Goal: Transaction & Acquisition: Purchase product/service

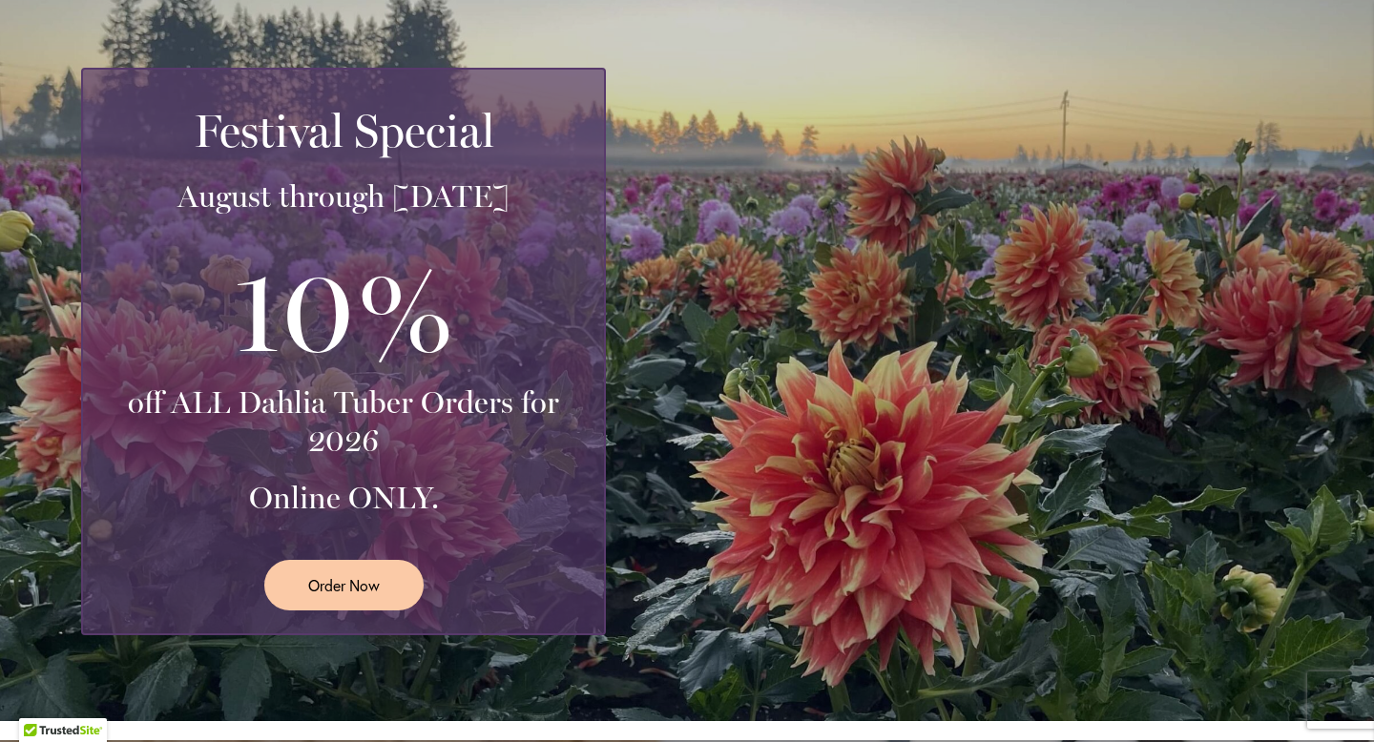
scroll to position [338, 0]
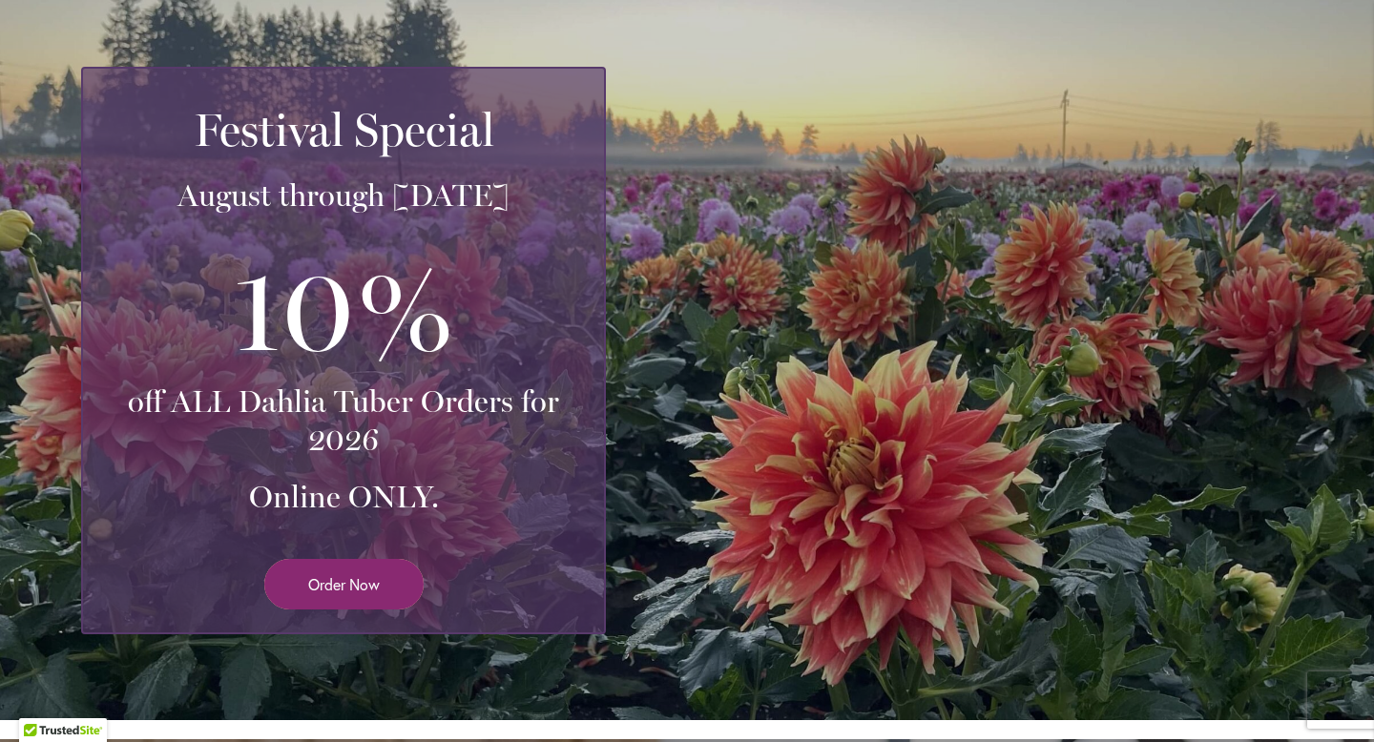
click at [365, 590] on span "Order Now" at bounding box center [344, 585] width 72 height 22
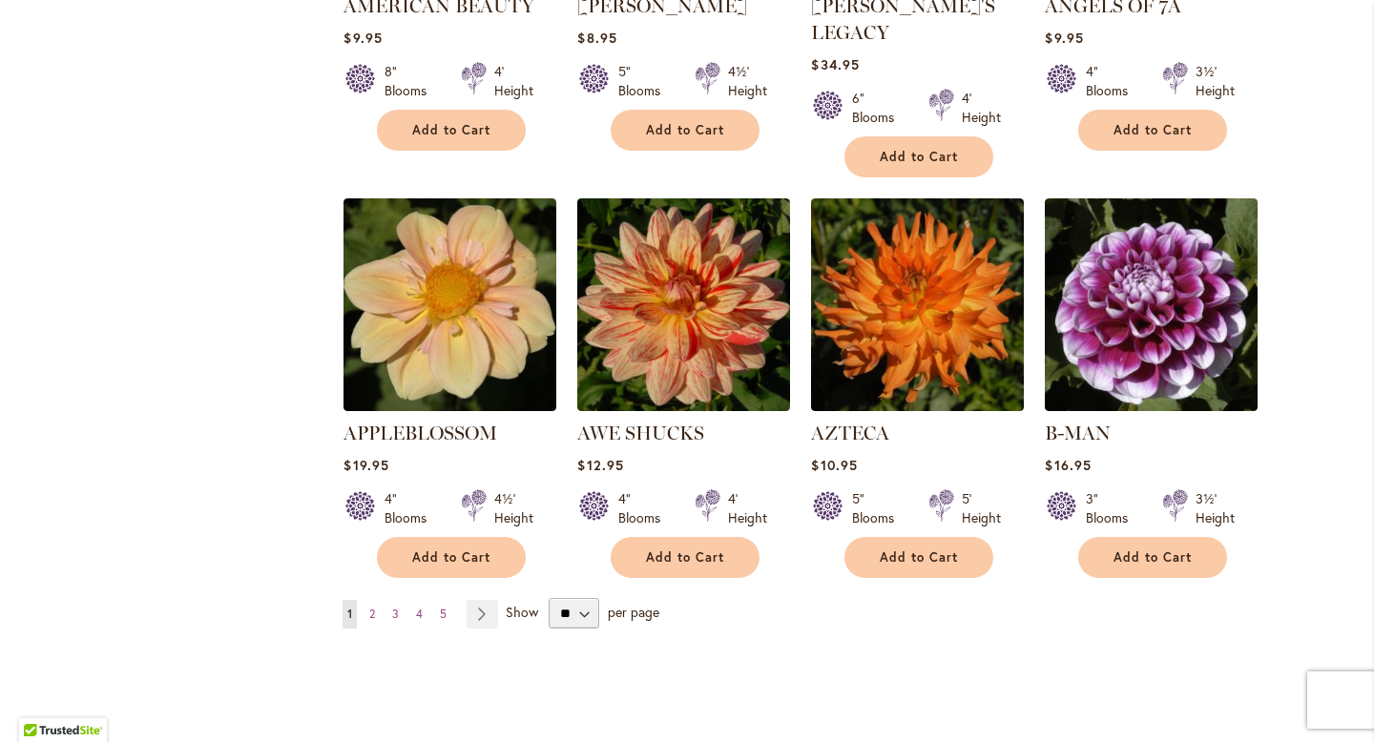
scroll to position [1468, 0]
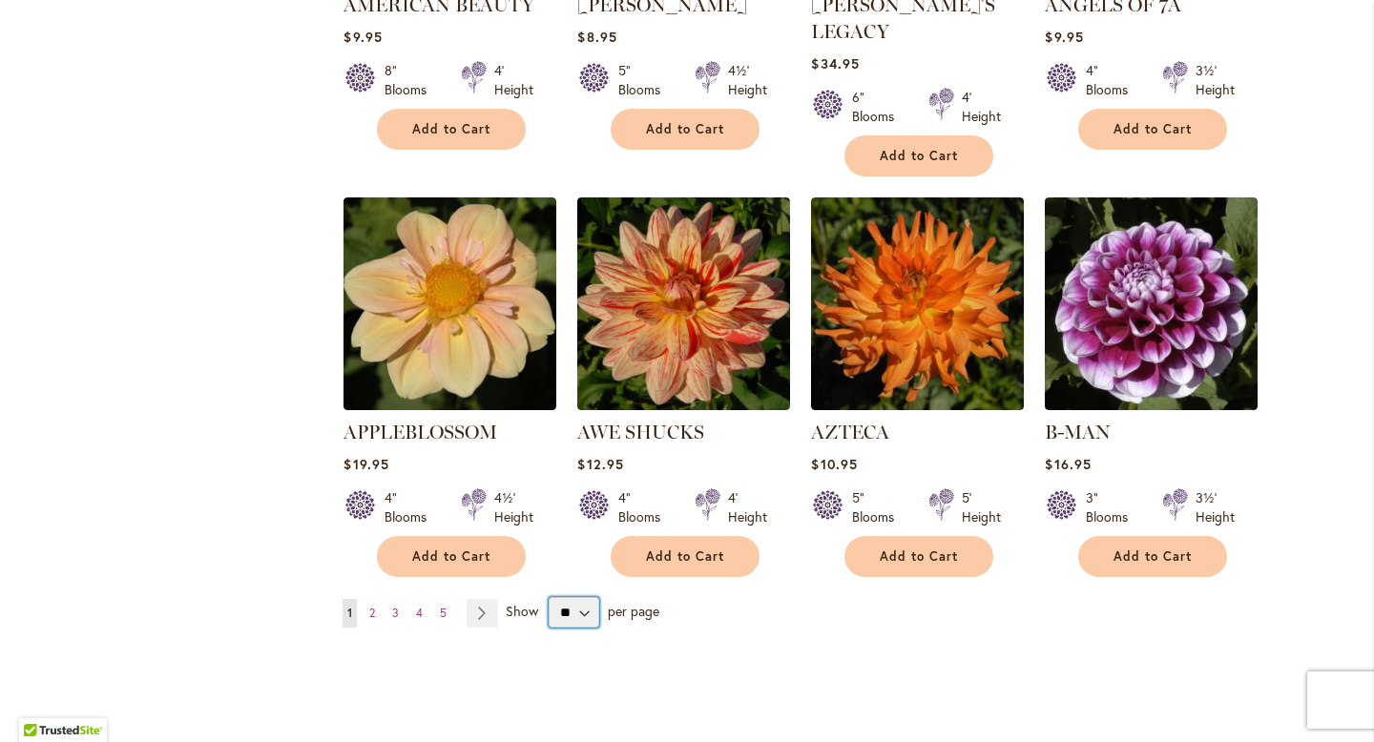
click at [590, 597] on select "** ** ** **" at bounding box center [574, 612] width 51 height 31
select select "**"
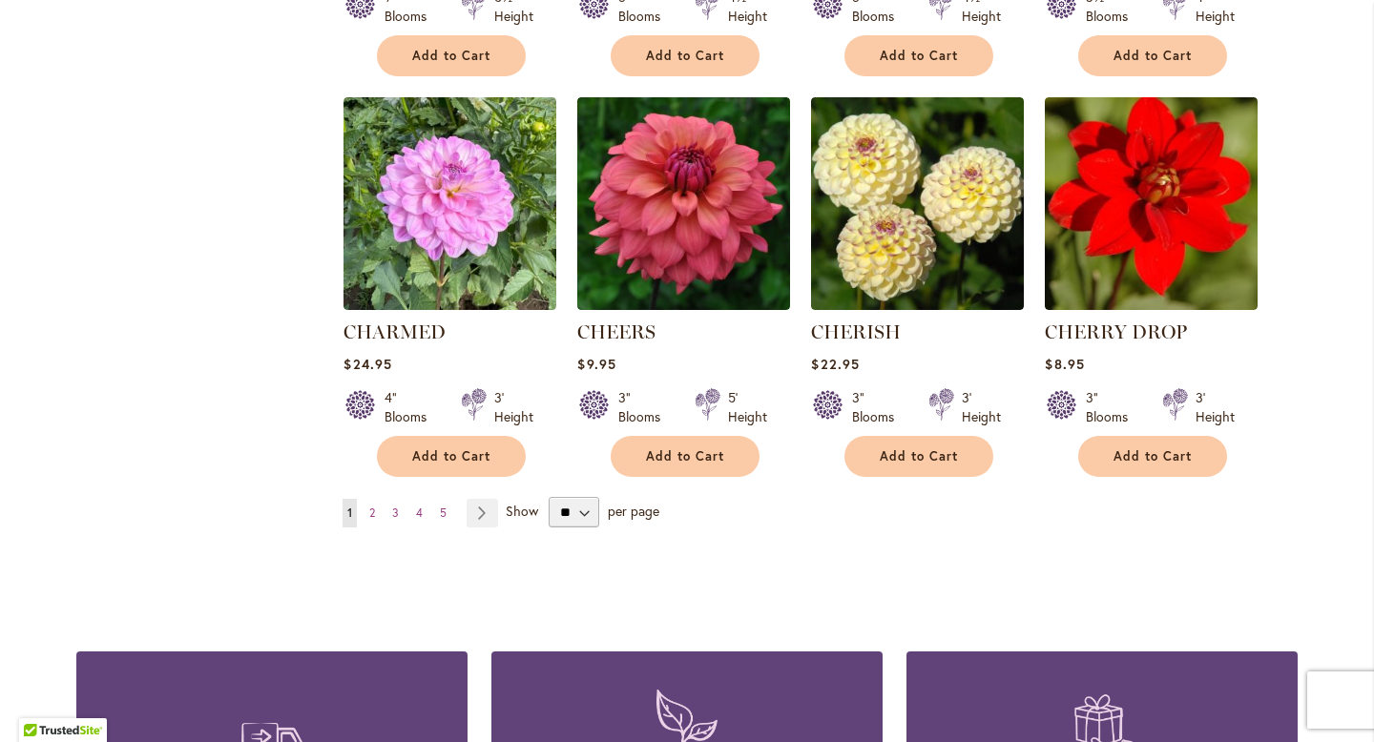
scroll to position [6438, 0]
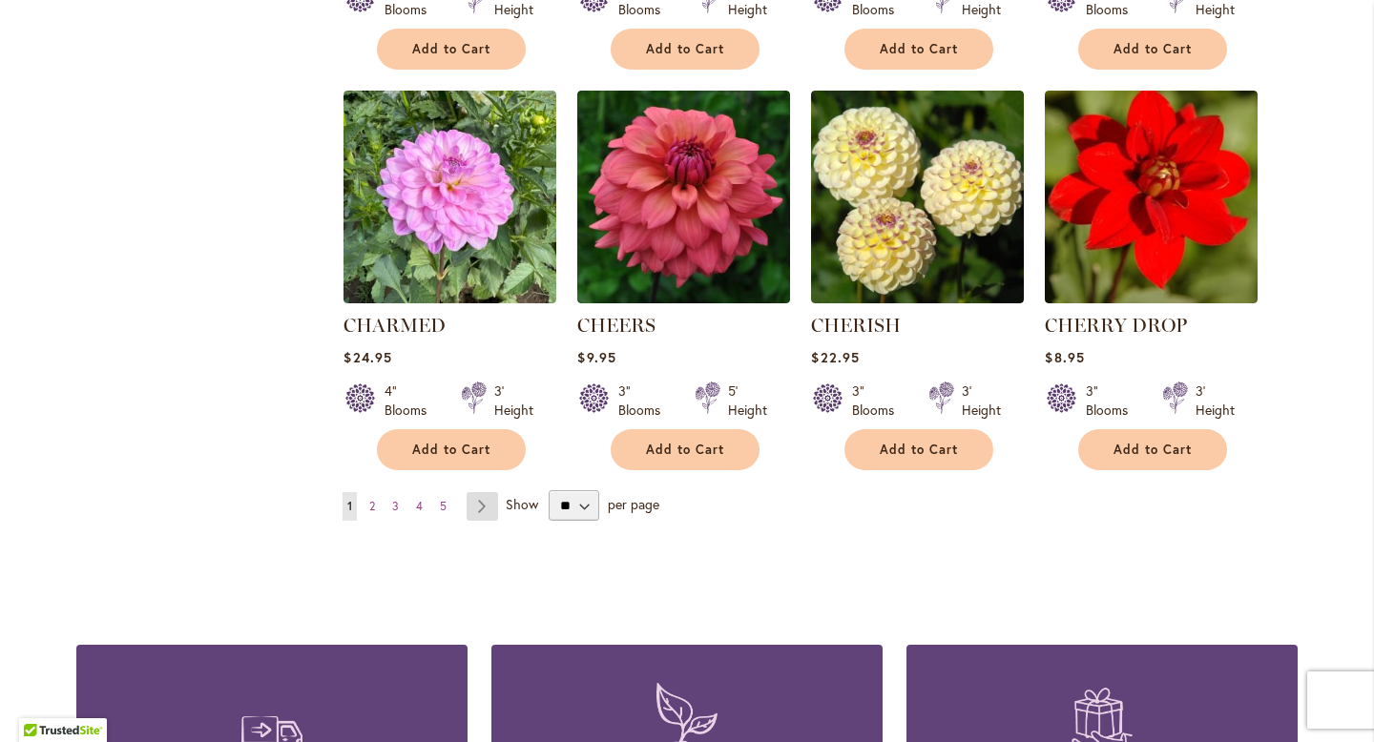
click at [479, 492] on link "Page Next" at bounding box center [482, 506] width 31 height 29
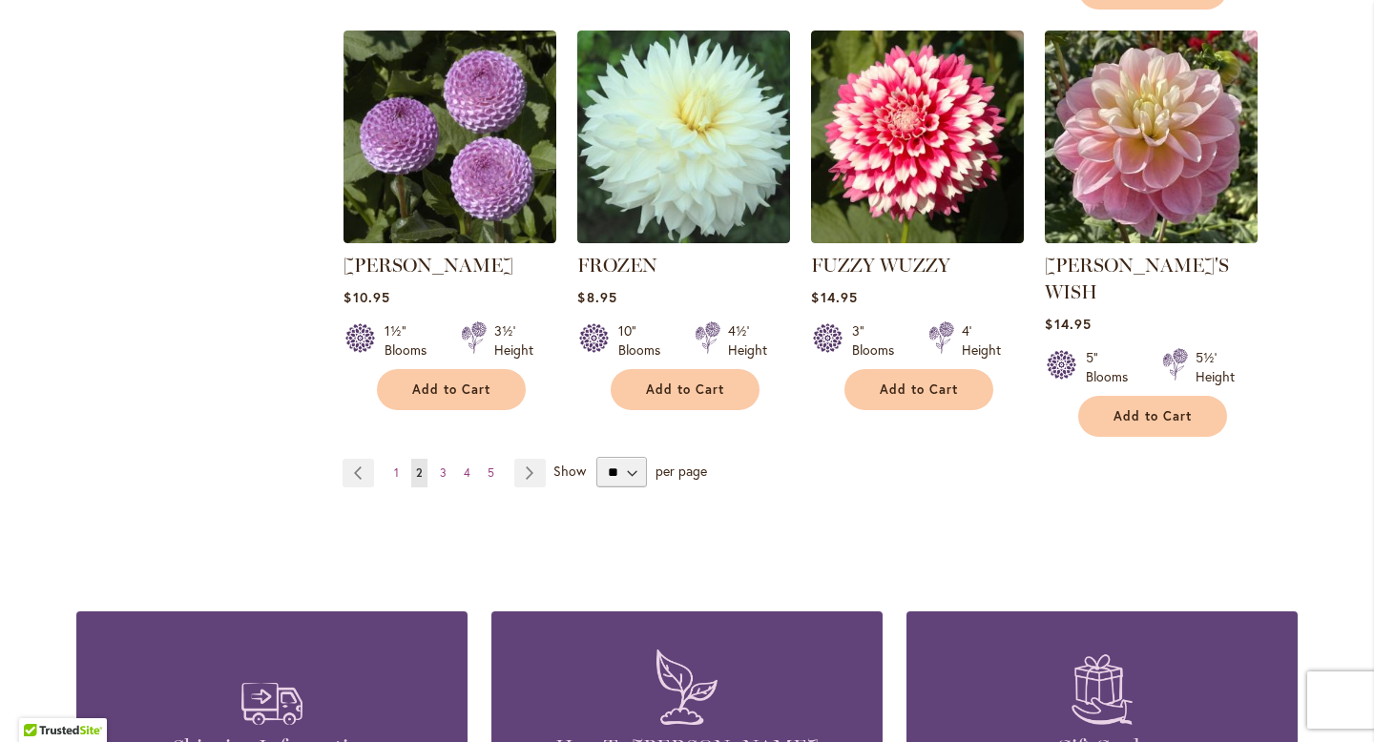
scroll to position [6759, 0]
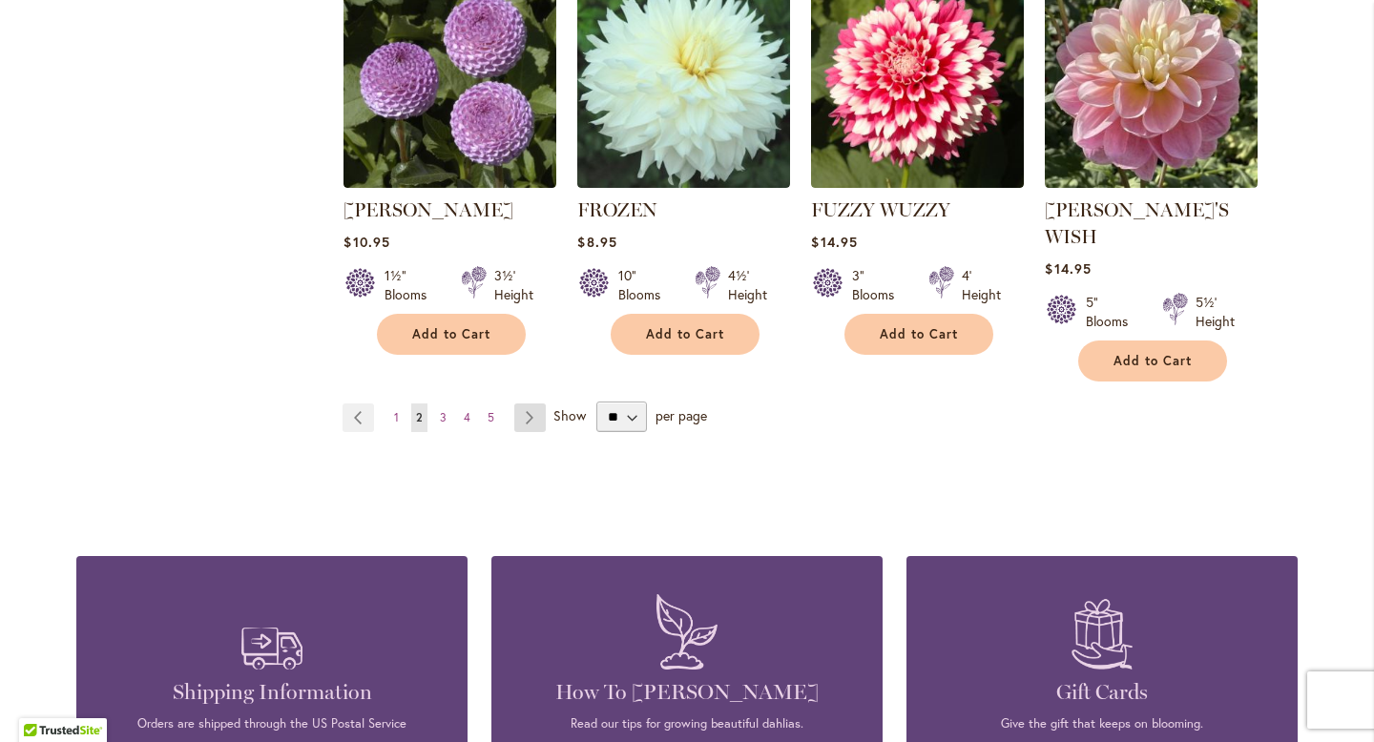
click at [533, 404] on link "Page Next" at bounding box center [529, 418] width 31 height 29
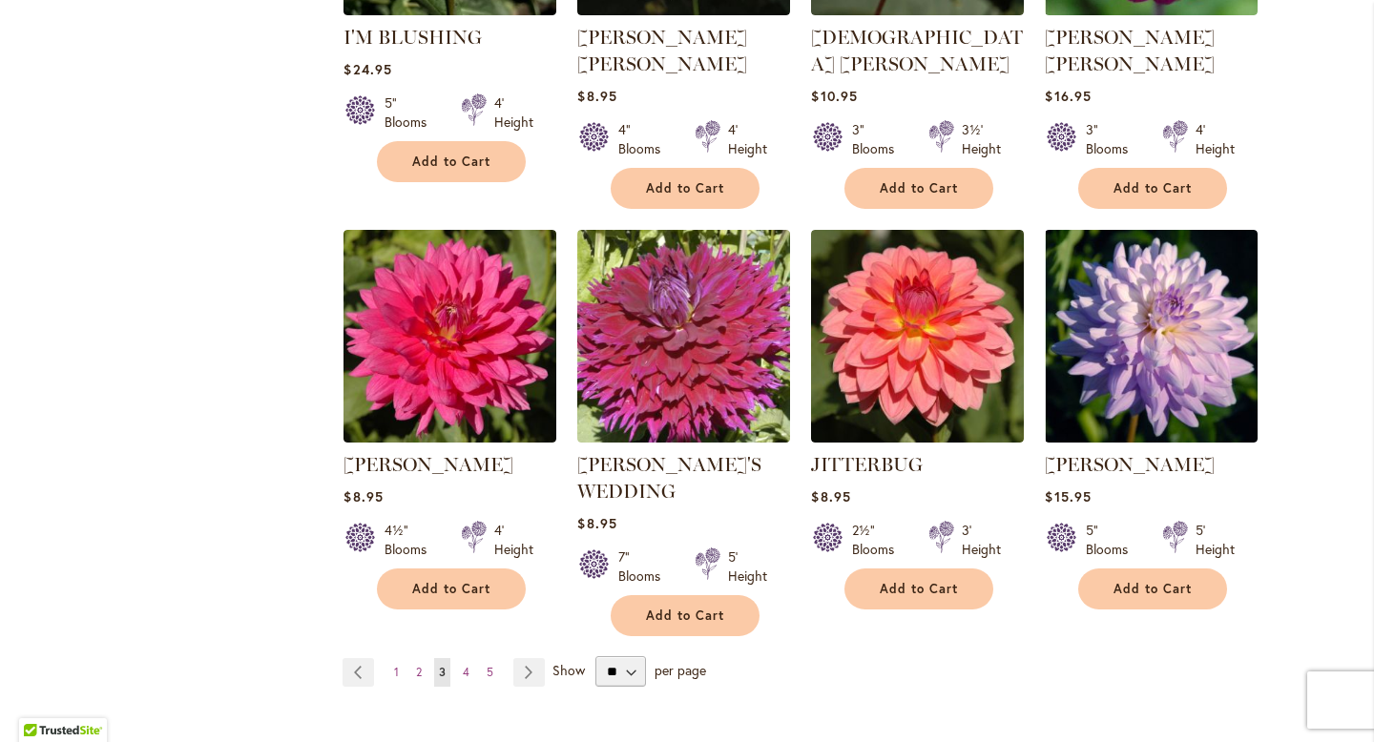
scroll to position [6878, 0]
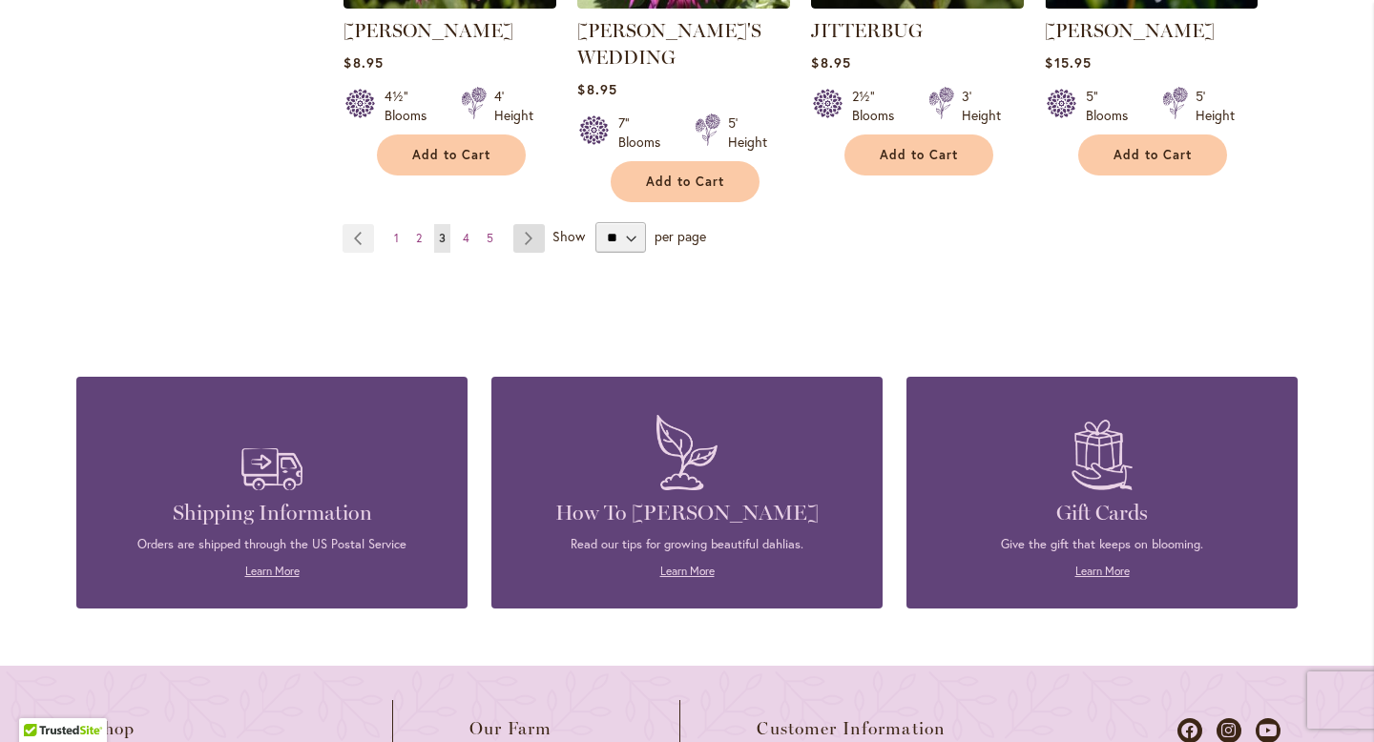
click at [526, 224] on link "Page Next" at bounding box center [528, 238] width 31 height 29
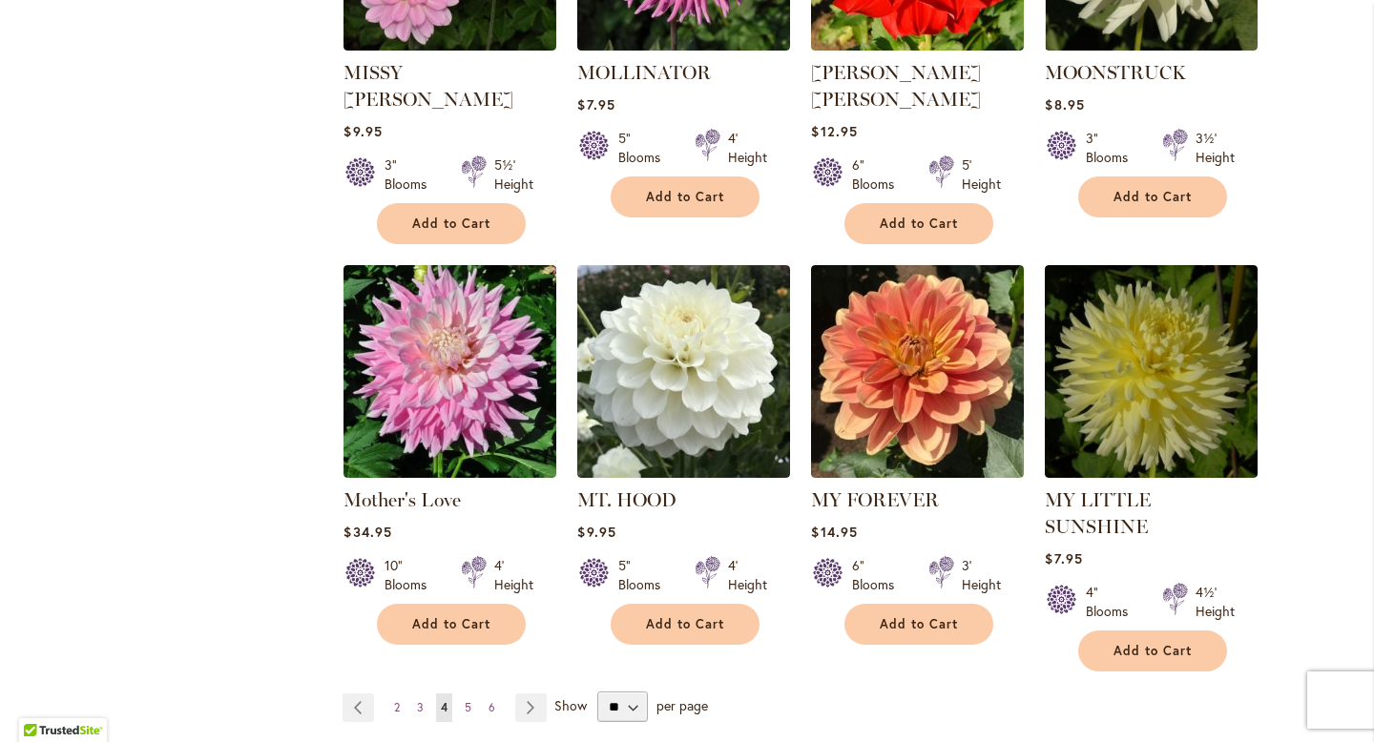
scroll to position [6481, 0]
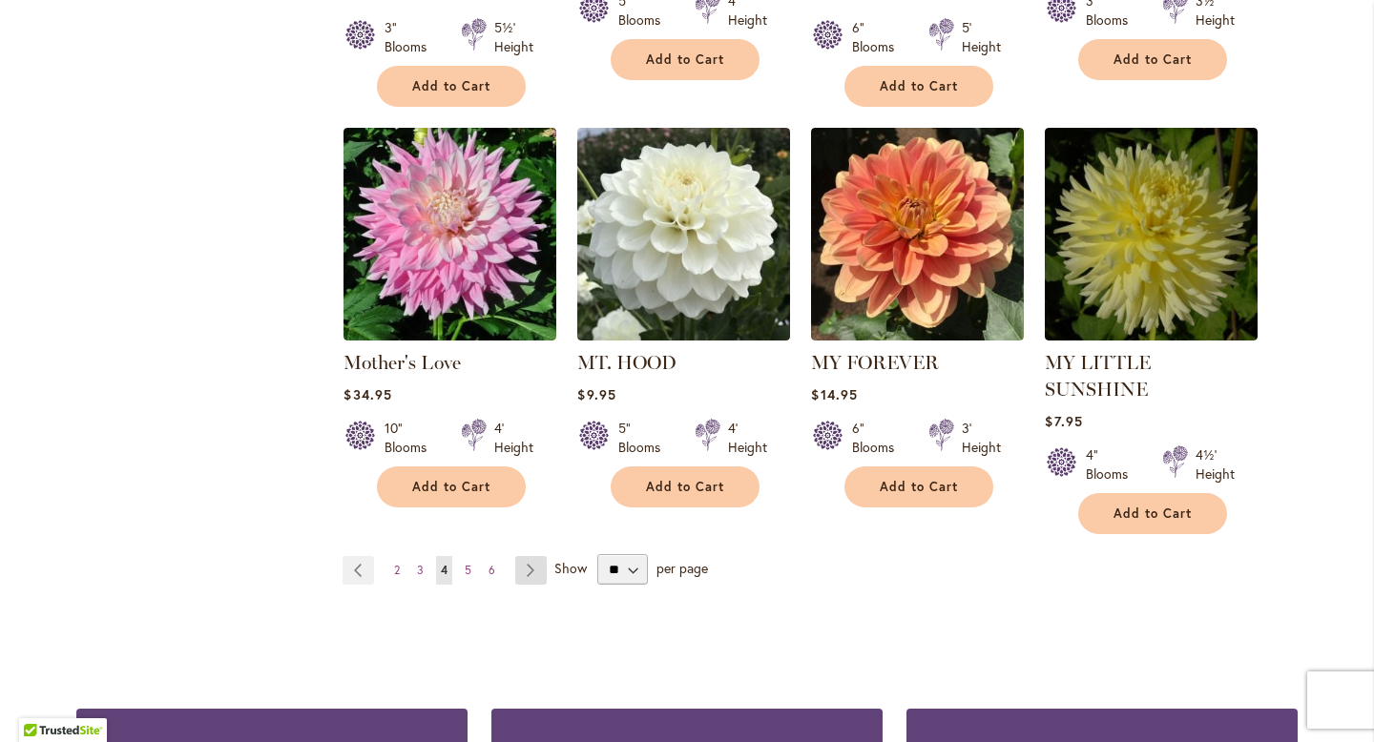
click at [535, 556] on link "Page Next" at bounding box center [530, 570] width 31 height 29
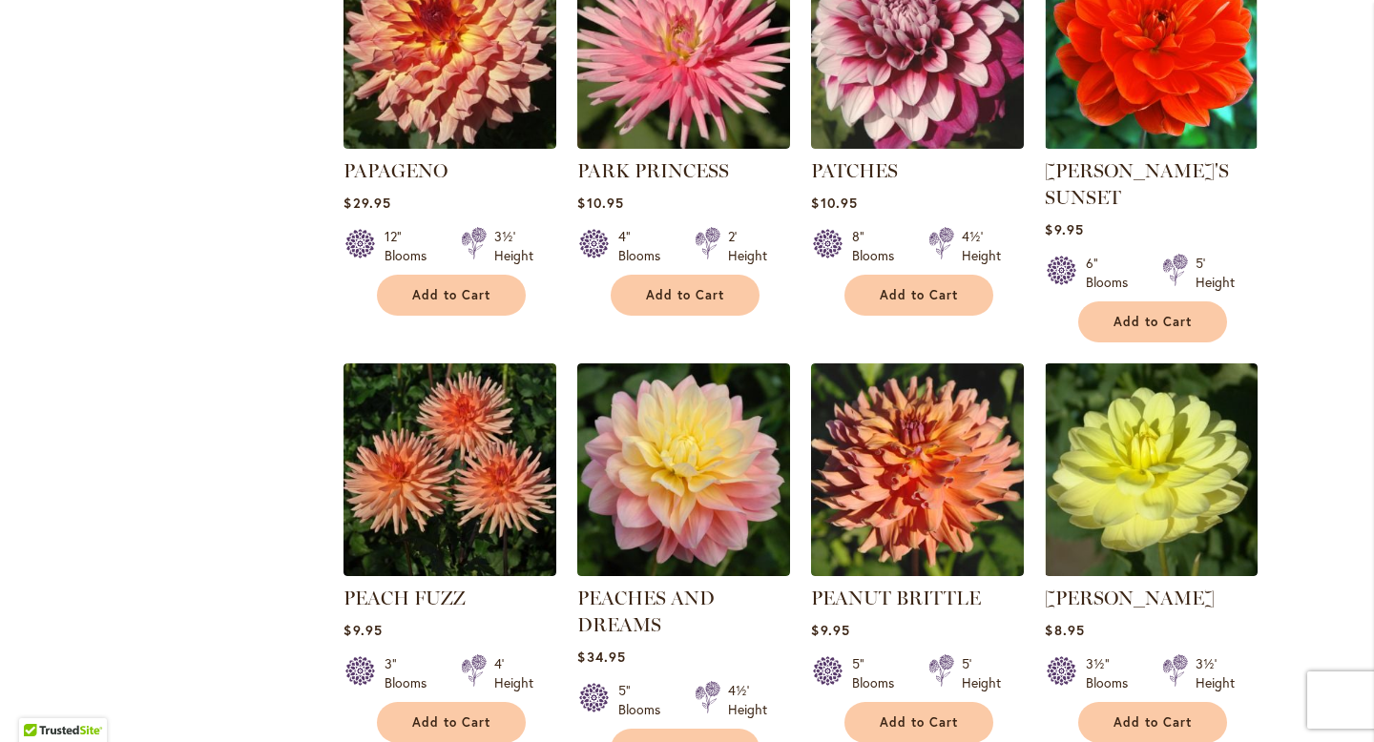
scroll to position [2616, 0]
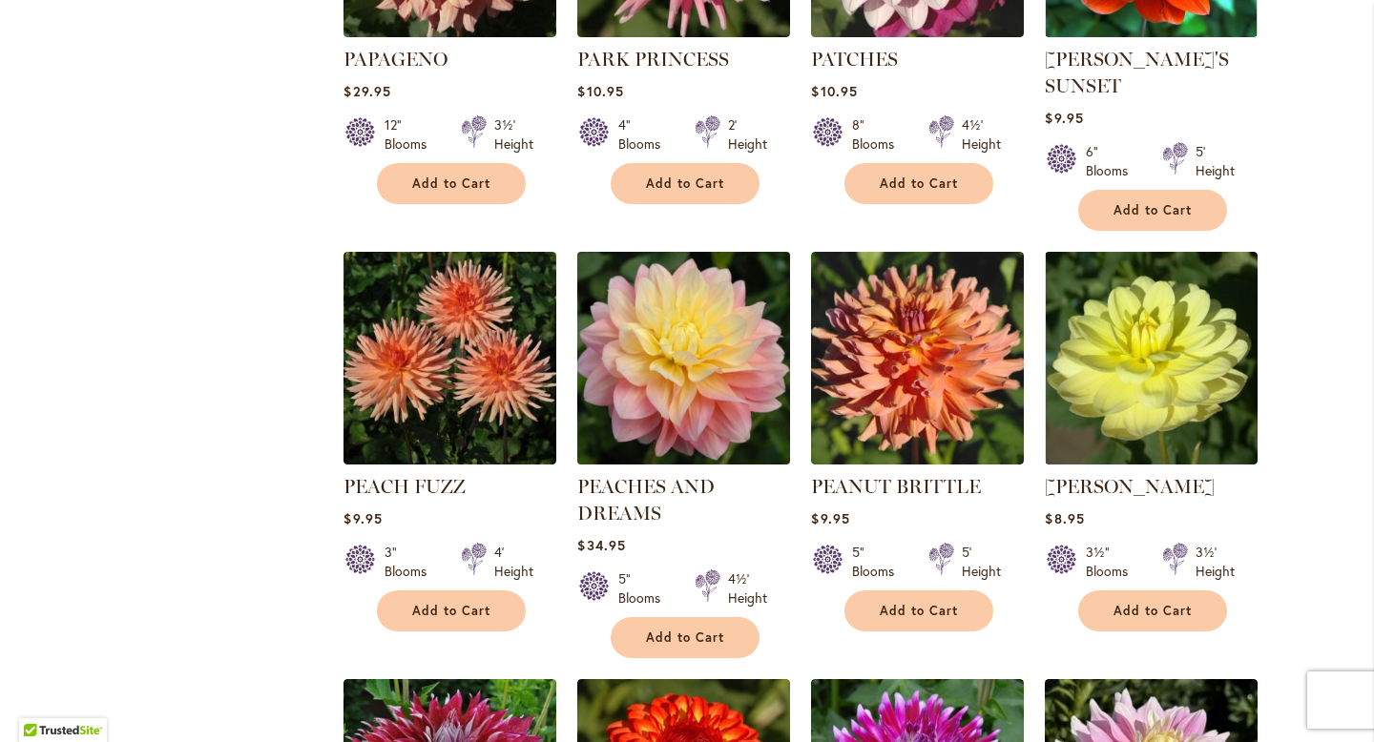
click at [739, 426] on img at bounding box center [684, 357] width 223 height 223
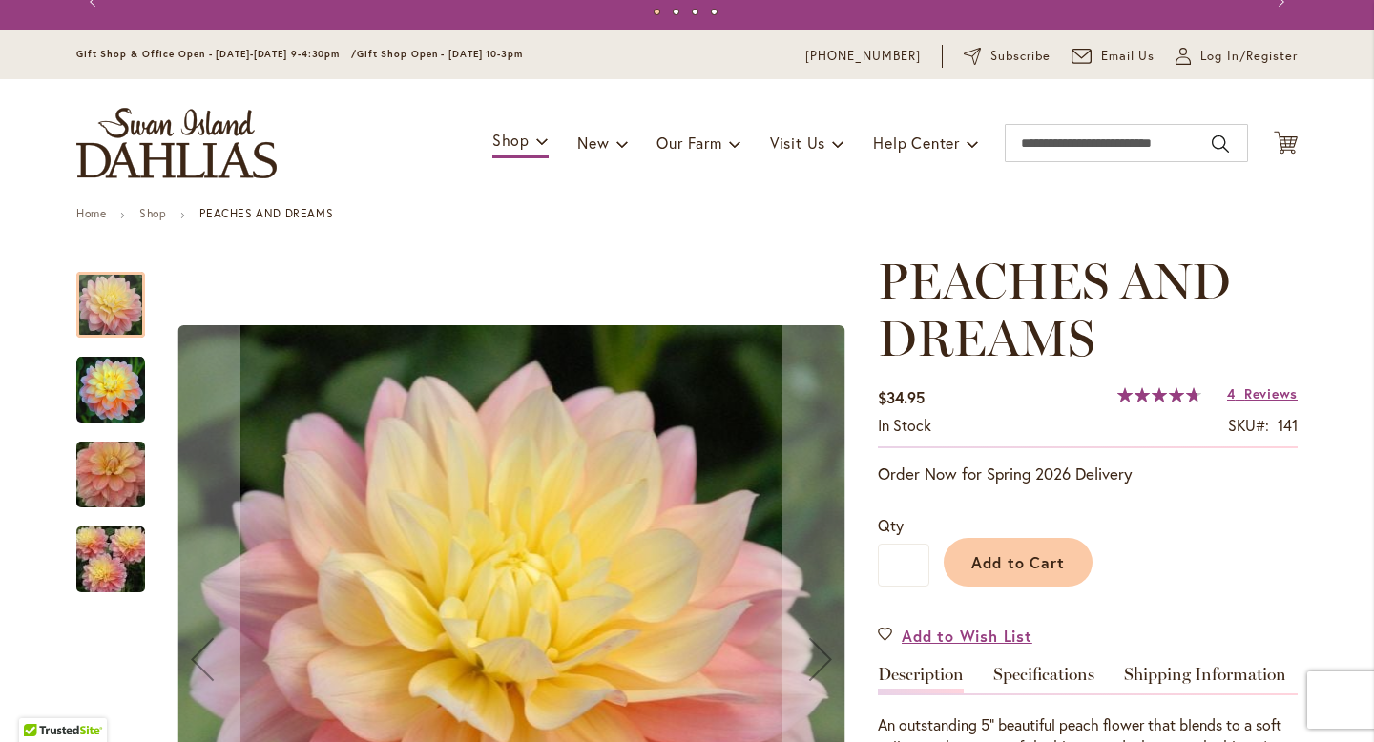
scroll to position [28, 0]
click at [98, 475] on img "PEACHES AND DREAMS" at bounding box center [110, 474] width 137 height 92
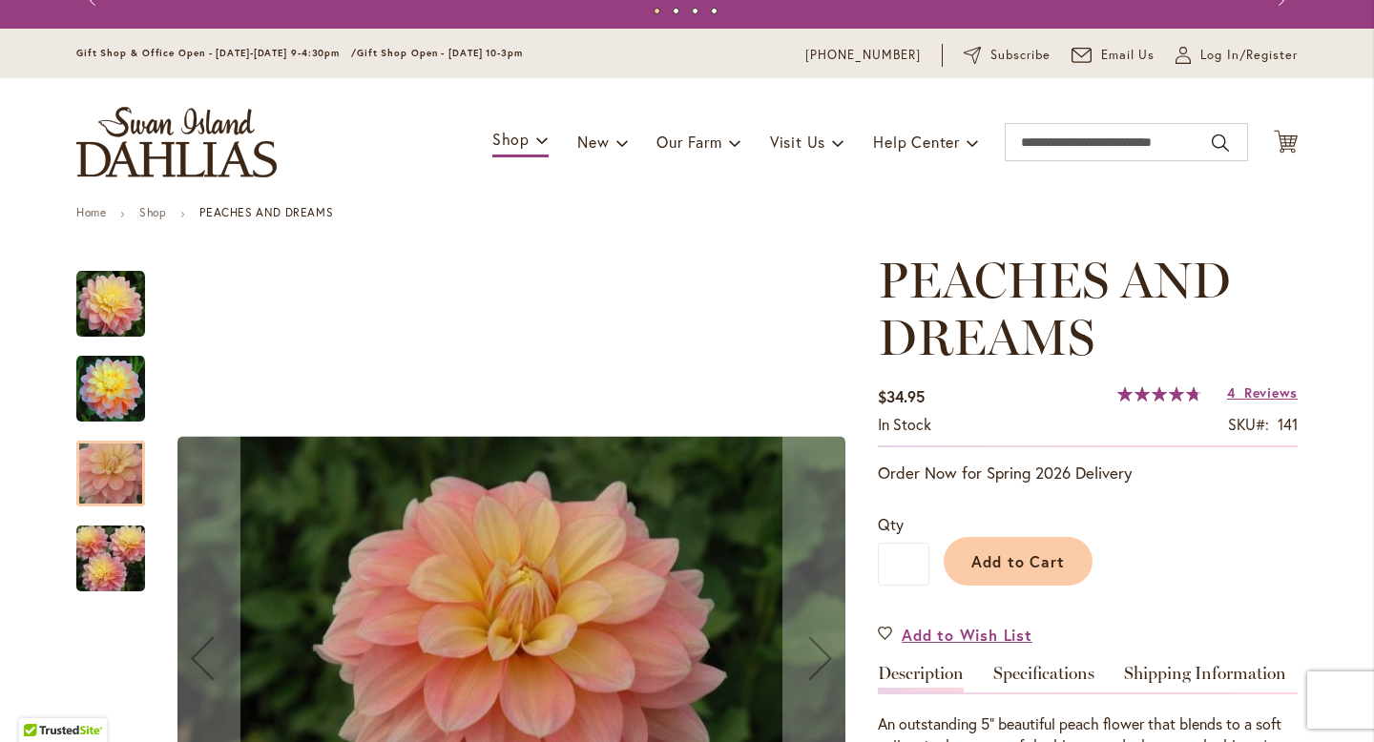
click at [122, 565] on img "PEACHES AND DREAMS" at bounding box center [110, 559] width 137 height 92
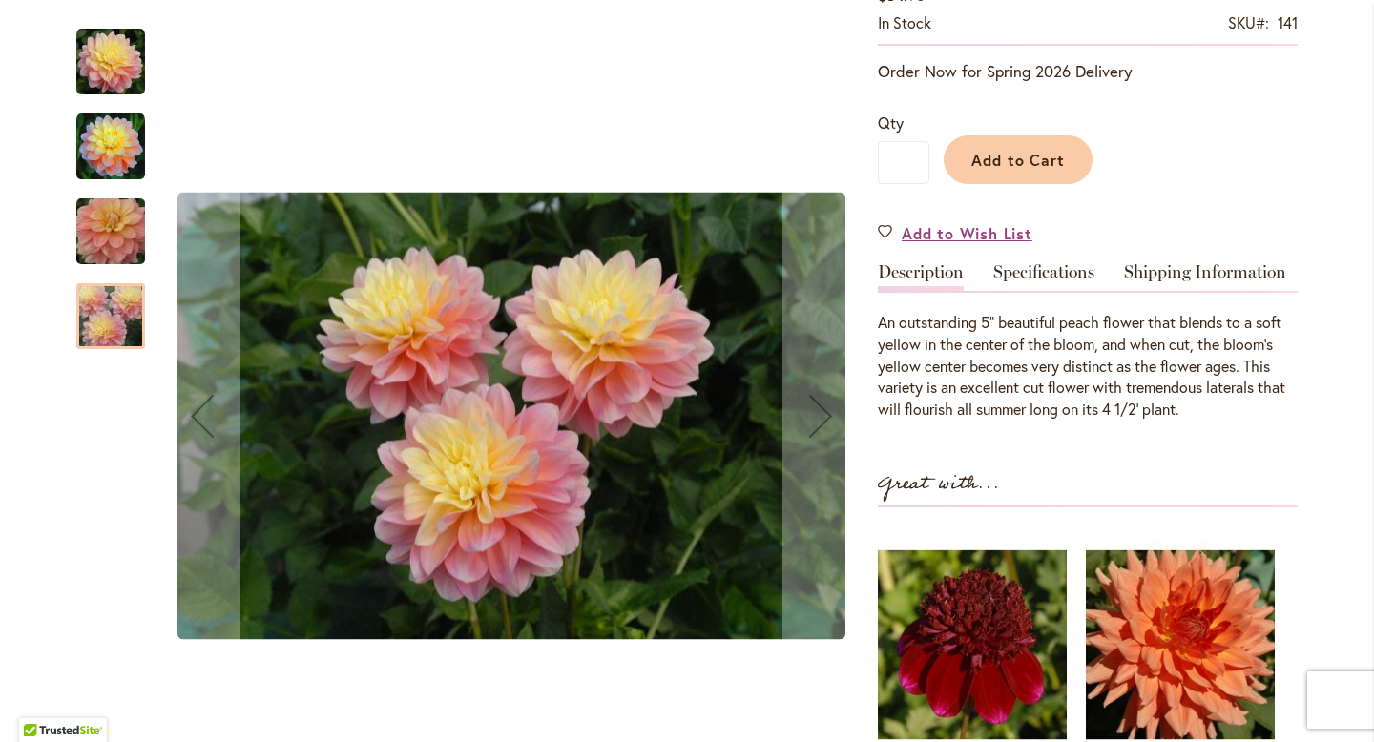
scroll to position [466, 0]
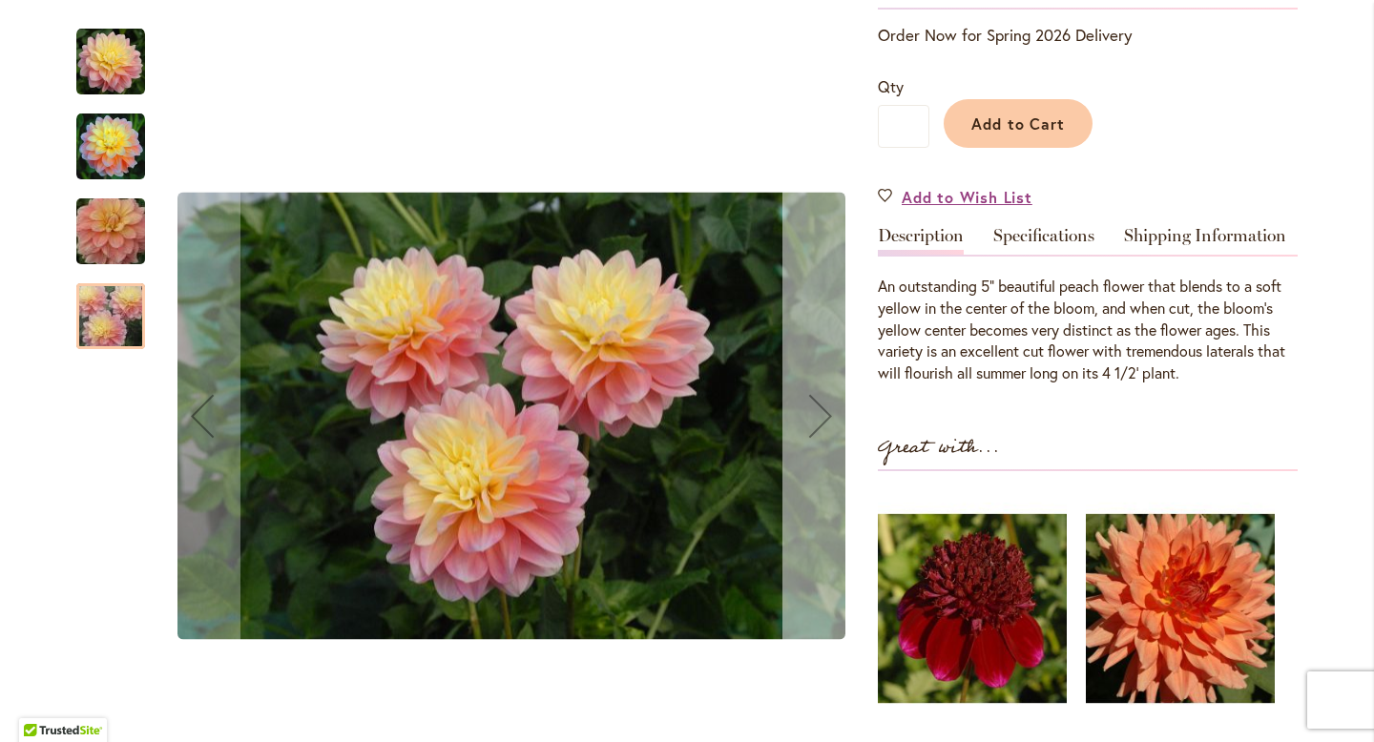
click at [834, 426] on div "Next" at bounding box center [821, 416] width 76 height 76
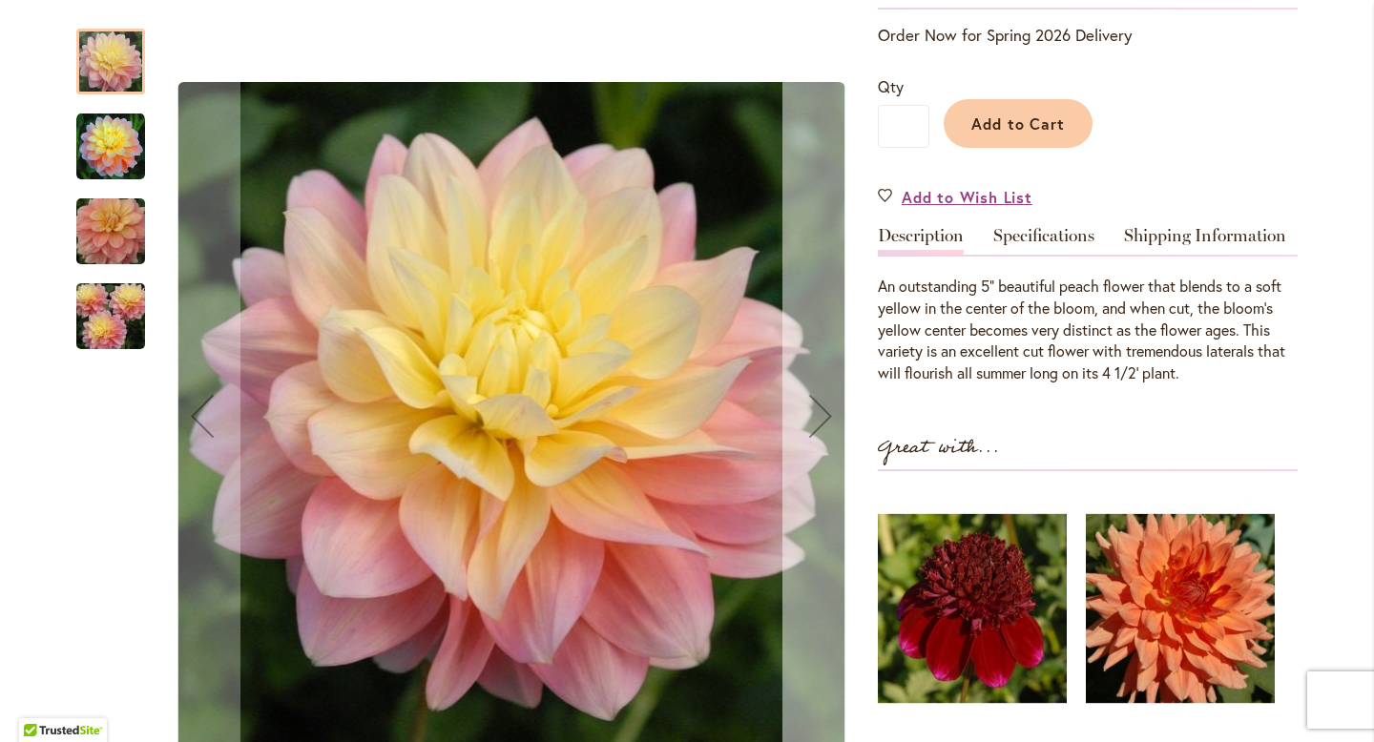
click at [834, 426] on div "Next" at bounding box center [821, 416] width 76 height 76
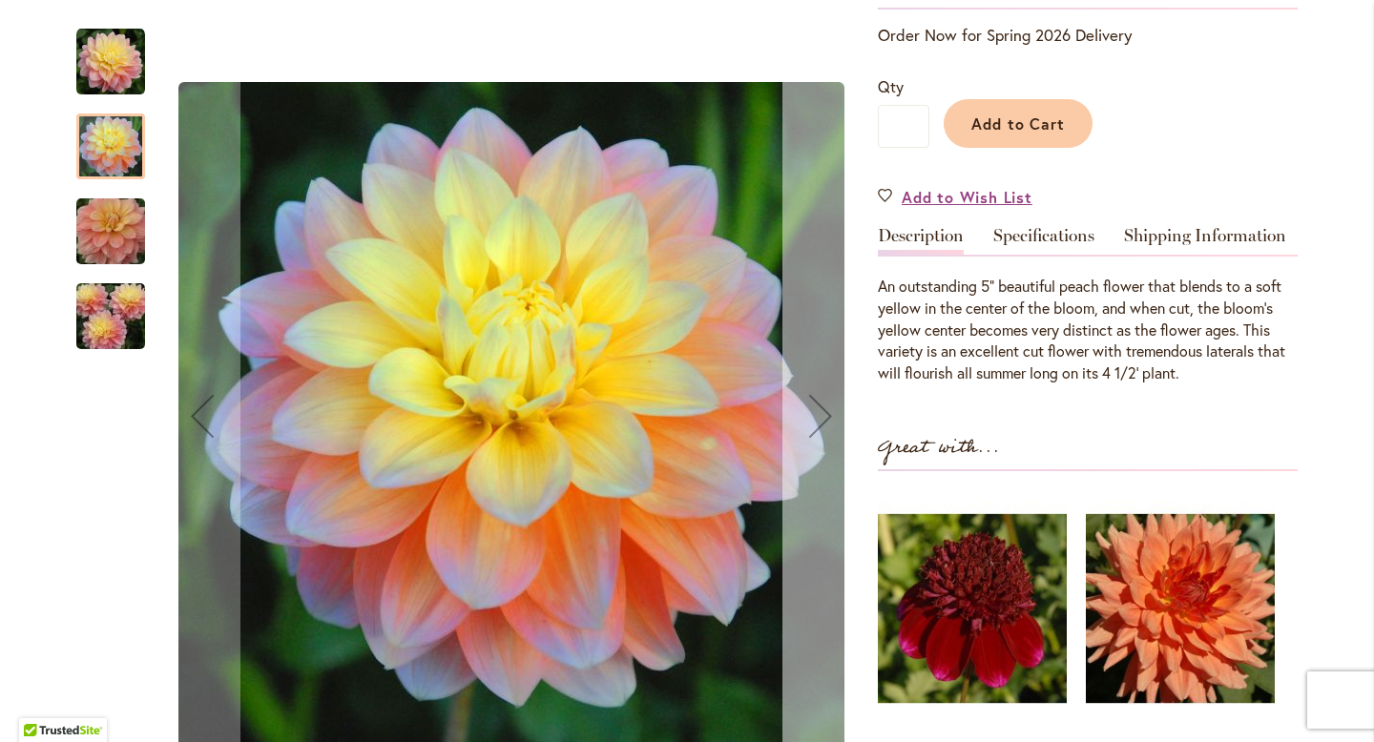
click at [834, 426] on div "Next" at bounding box center [821, 416] width 76 height 76
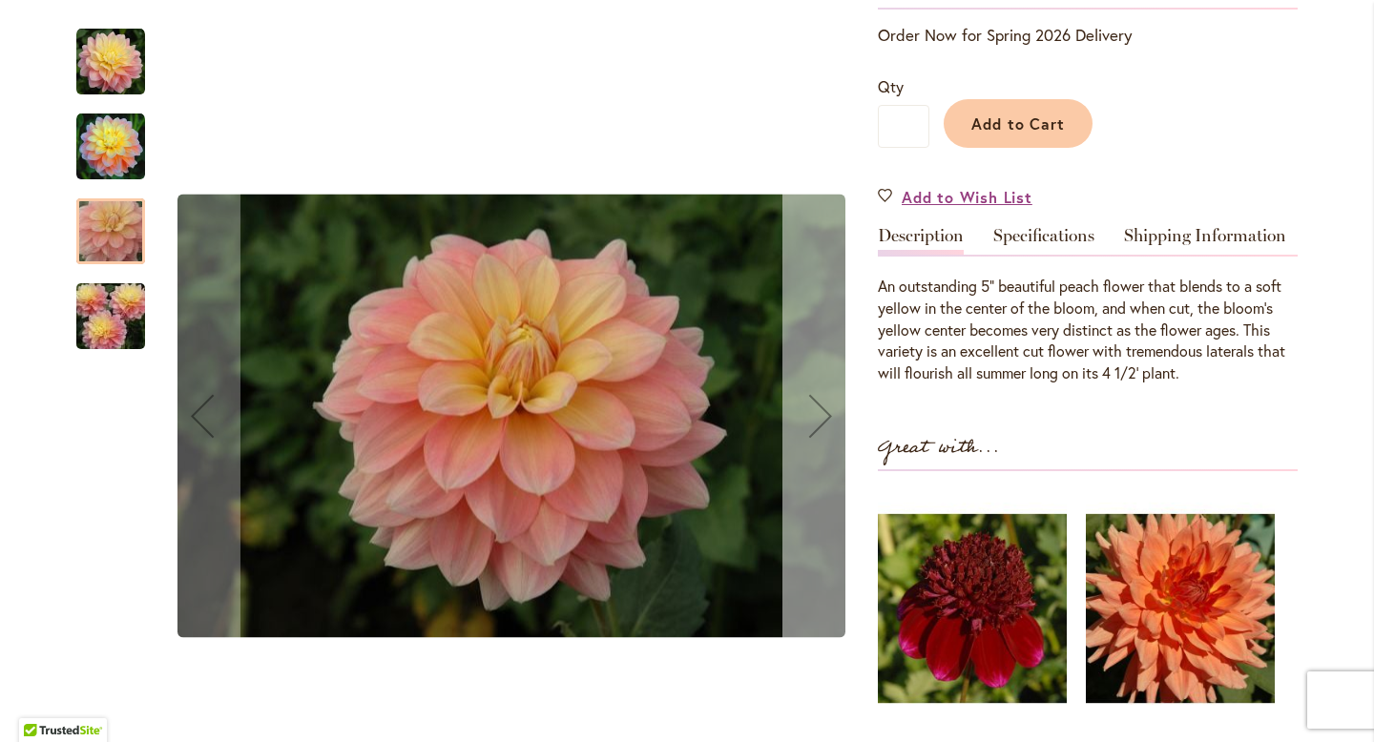
click at [816, 429] on div "Next" at bounding box center [821, 416] width 76 height 76
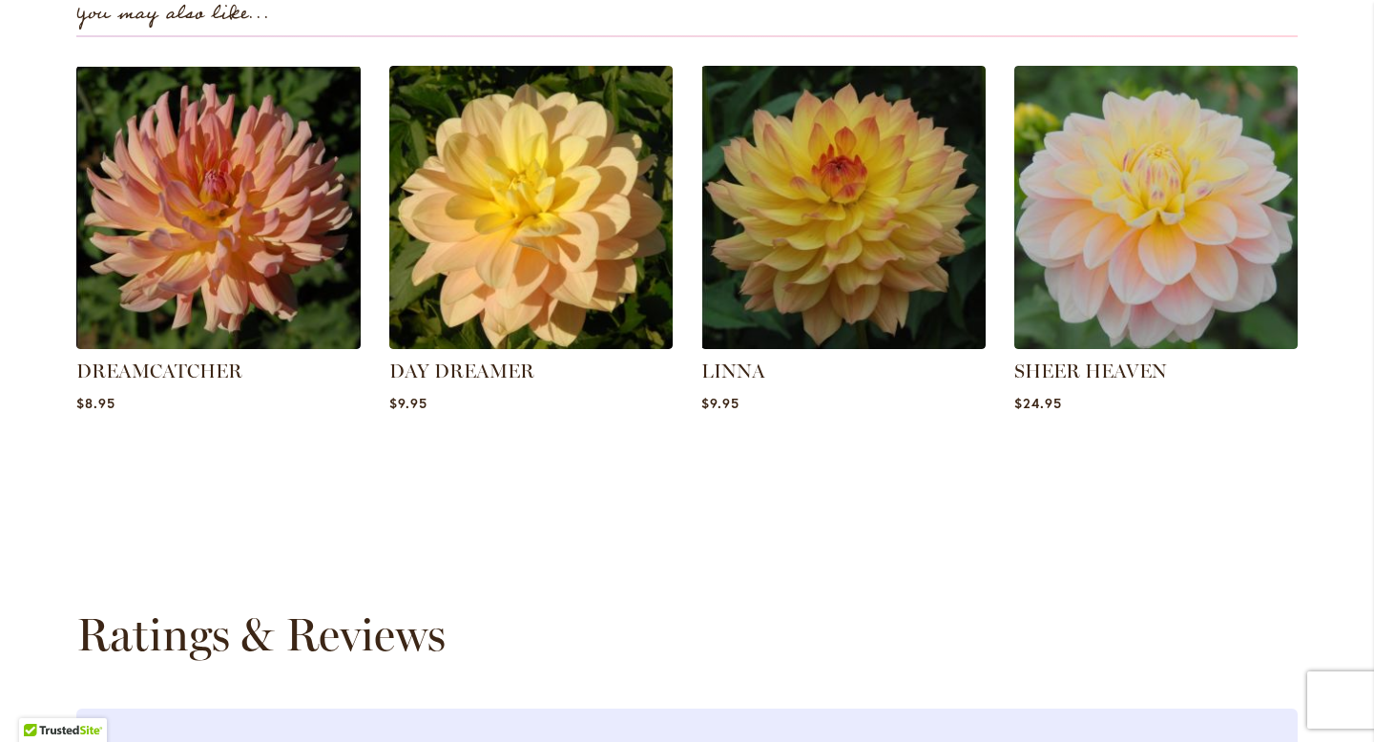
scroll to position [1467, 0]
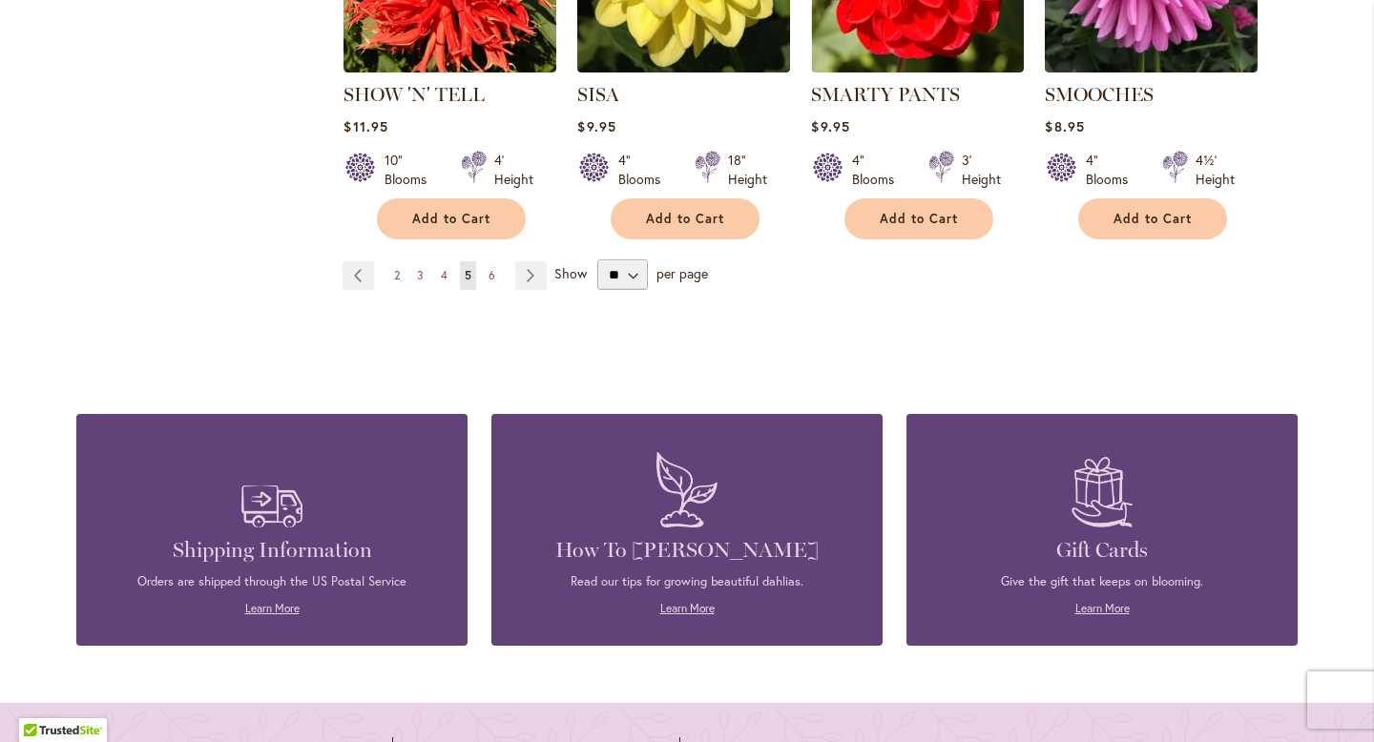
scroll to position [6796, 0]
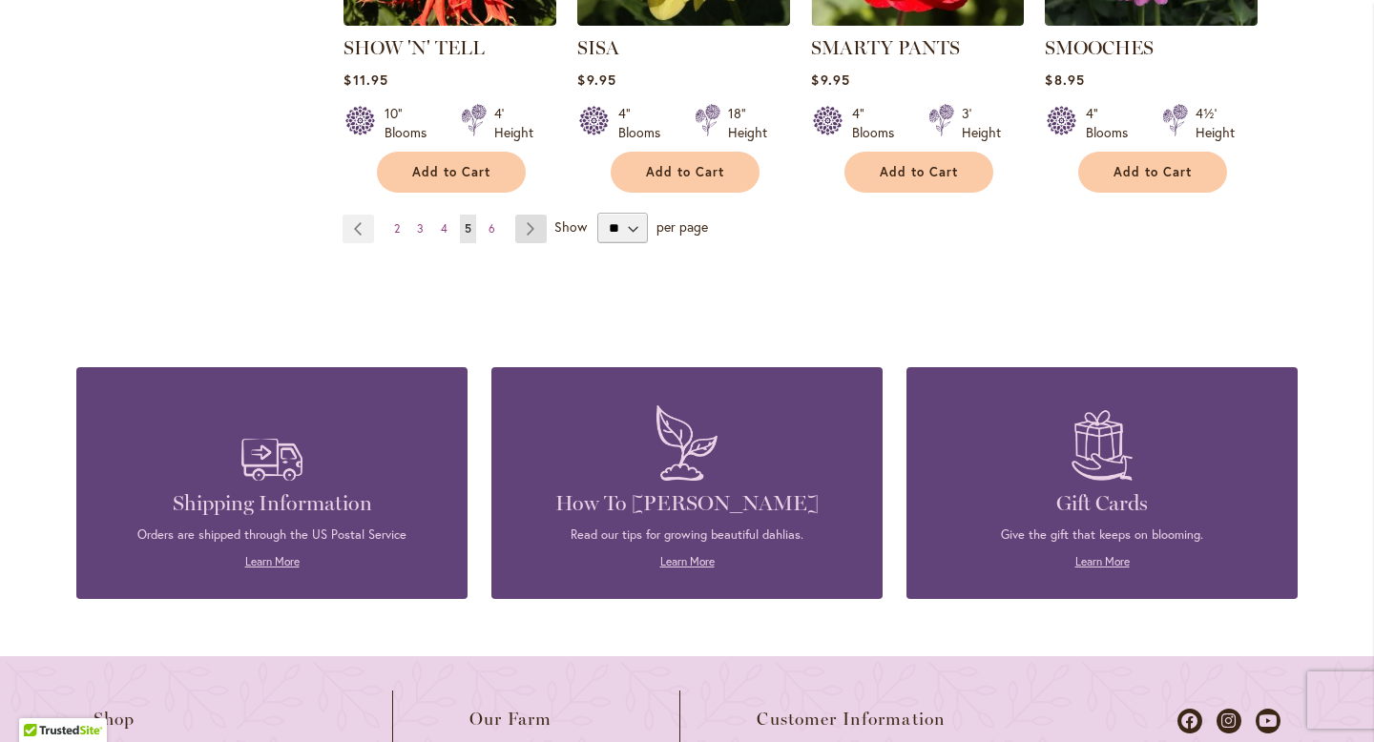
click at [526, 215] on link "Page Next" at bounding box center [530, 229] width 31 height 29
